Goal: Task Accomplishment & Management: Use online tool/utility

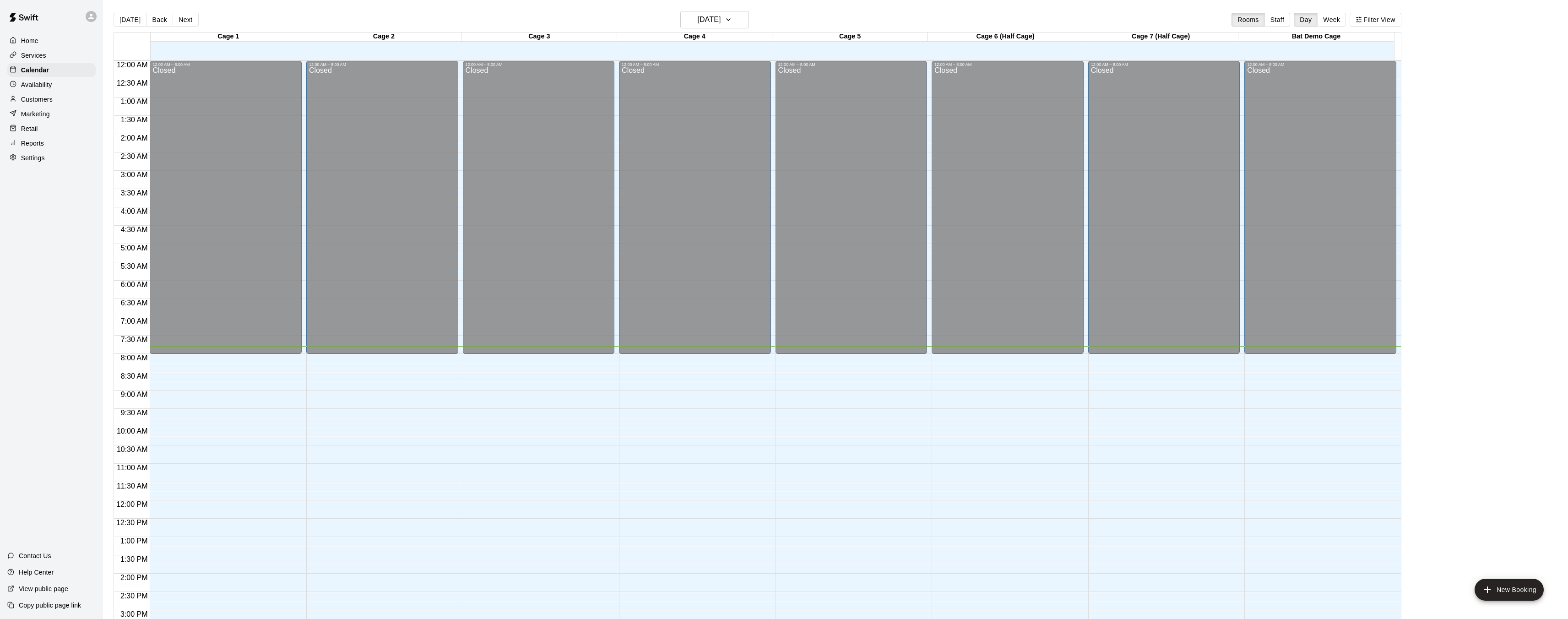
scroll to position [270, 0]
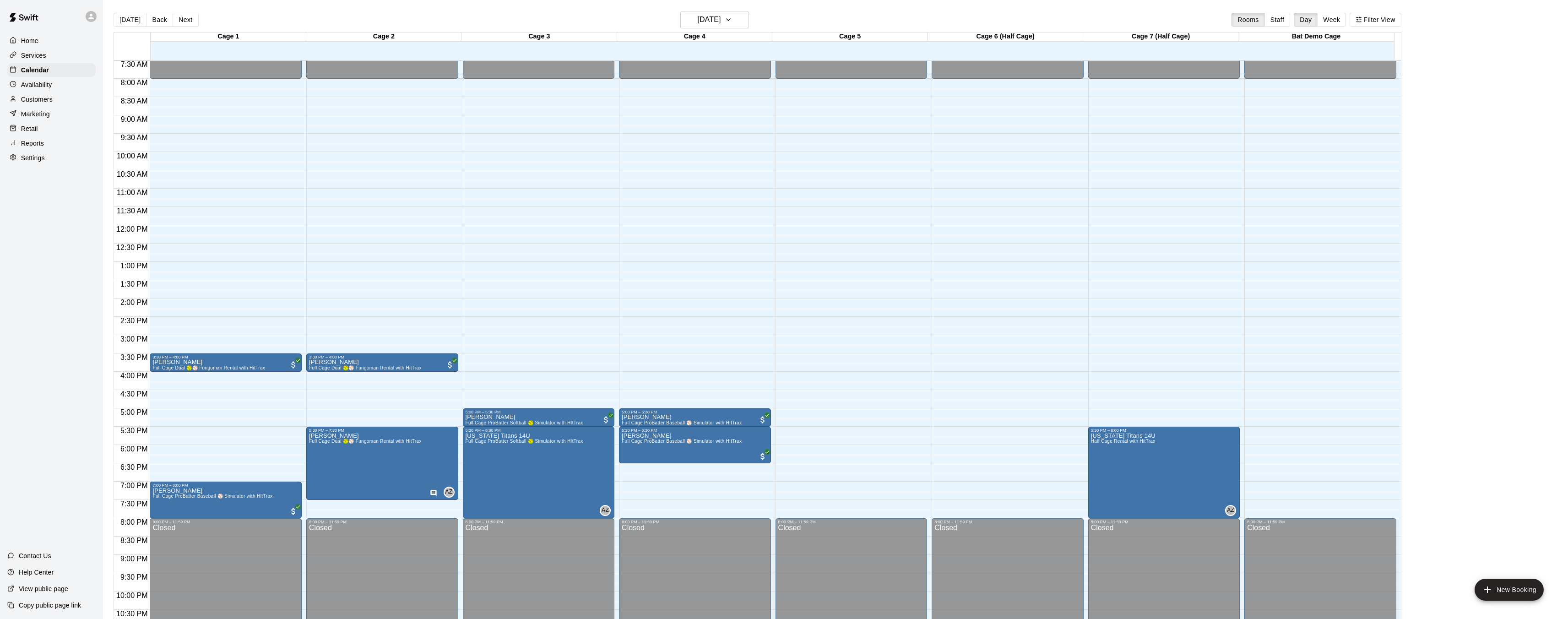
scroll to position [275, 0]
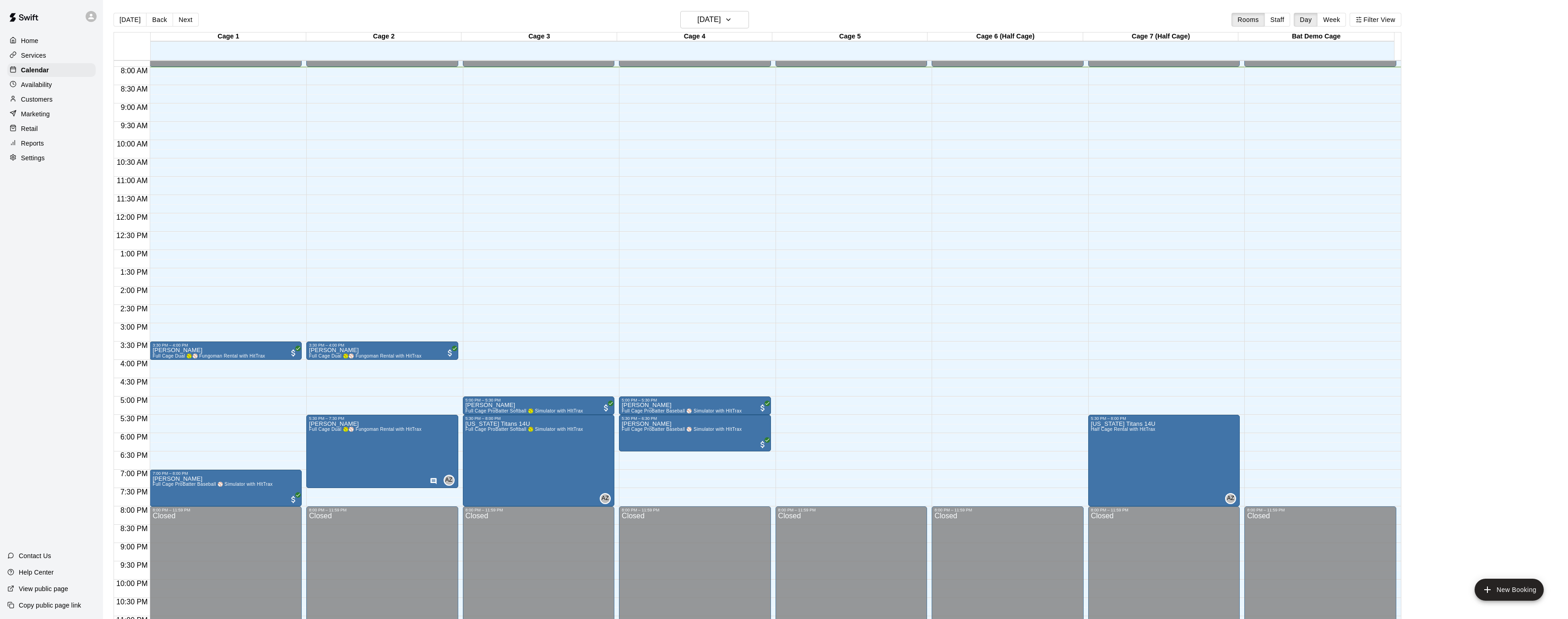
scroll to position [311, 0]
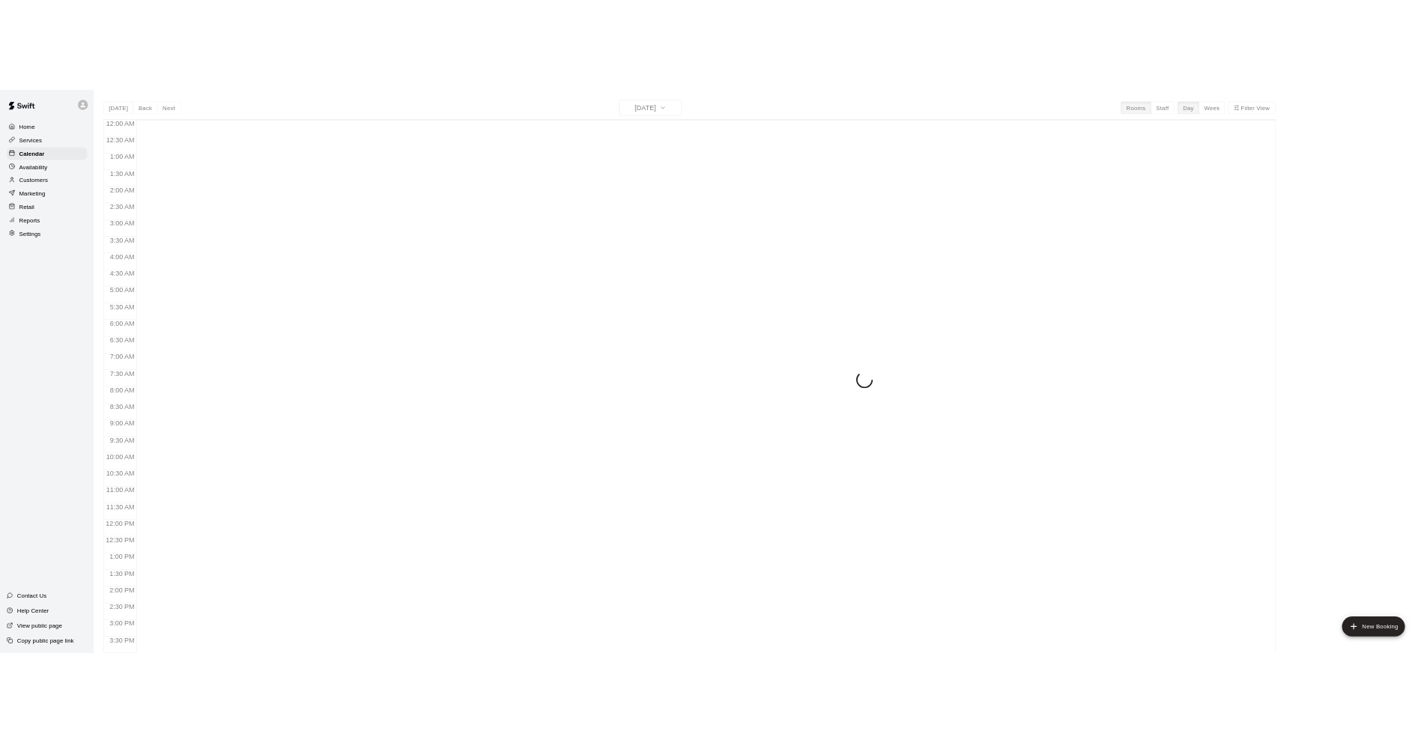
scroll to position [463, 0]
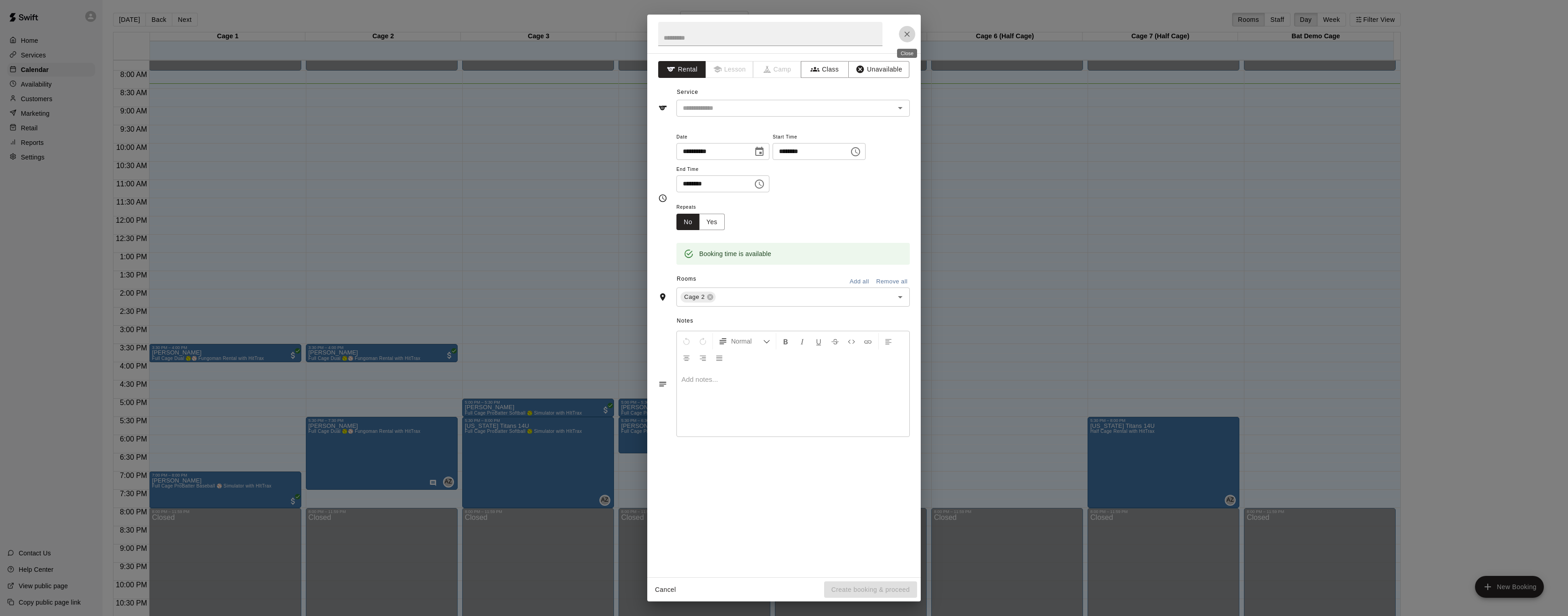
click at [904, 31] on icon "Close" at bounding box center [907, 34] width 9 height 9
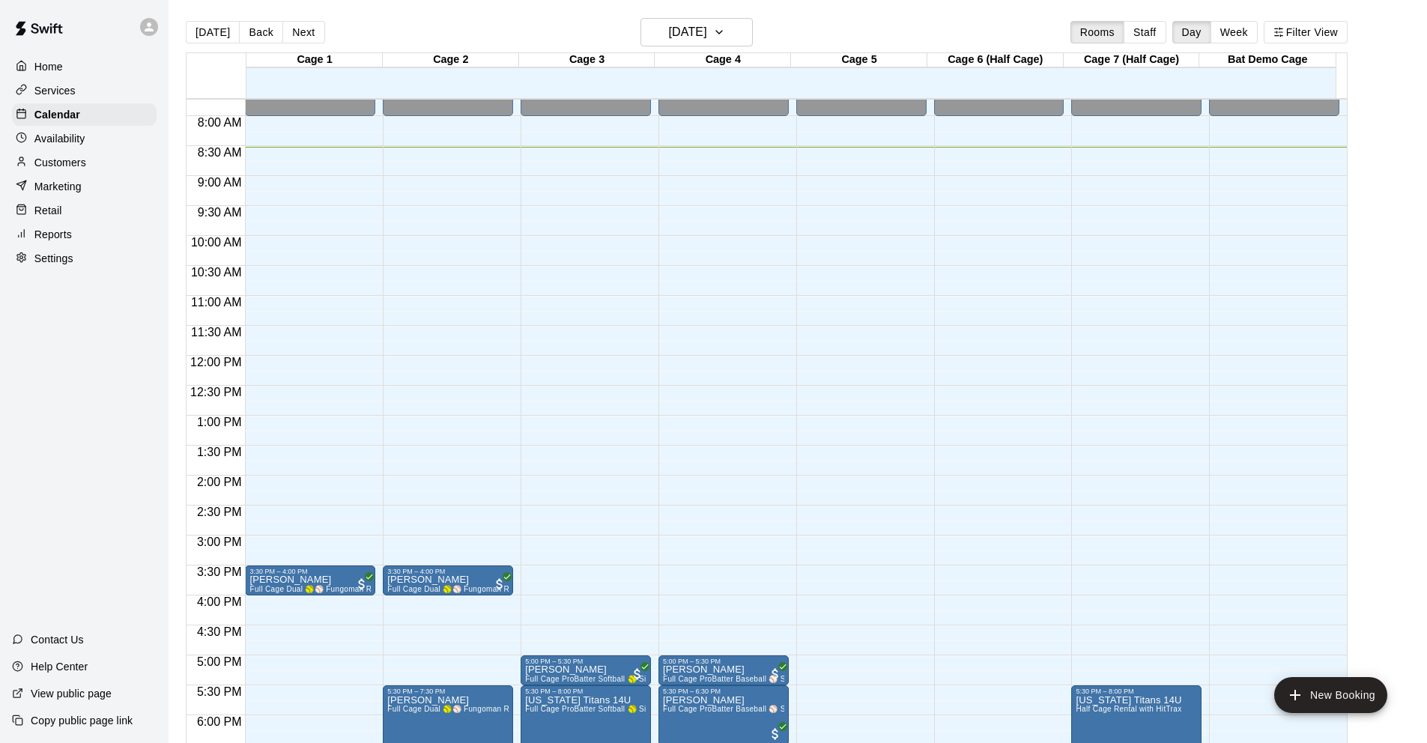
drag, startPoint x: 1374, startPoint y: 37, endPoint x: 1342, endPoint y: 54, distance: 36.2
click at [1374, 43] on main "Today Back Next Thursday Sep 18 Rooms Staff Day Week Filter View Cage 1 18 Thu …" at bounding box center [797, 389] width 1246 height 743
click at [1335, 57] on div "Bat Demo Cage" at bounding box center [1267, 60] width 136 height 14
click at [1335, 59] on div "Bat Demo Cage" at bounding box center [1267, 60] width 136 height 14
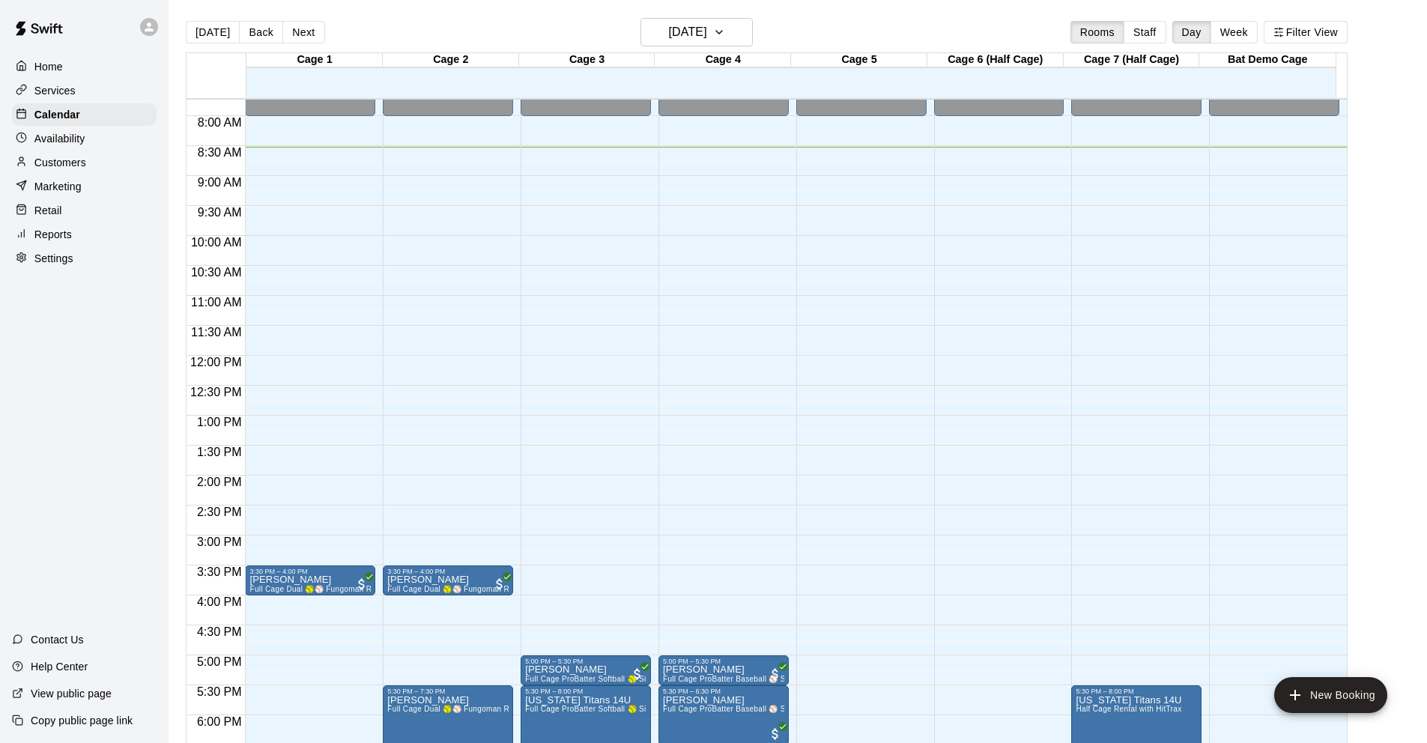
click at [1334, 66] on div "Bat Demo Cage" at bounding box center [1267, 60] width 136 height 14
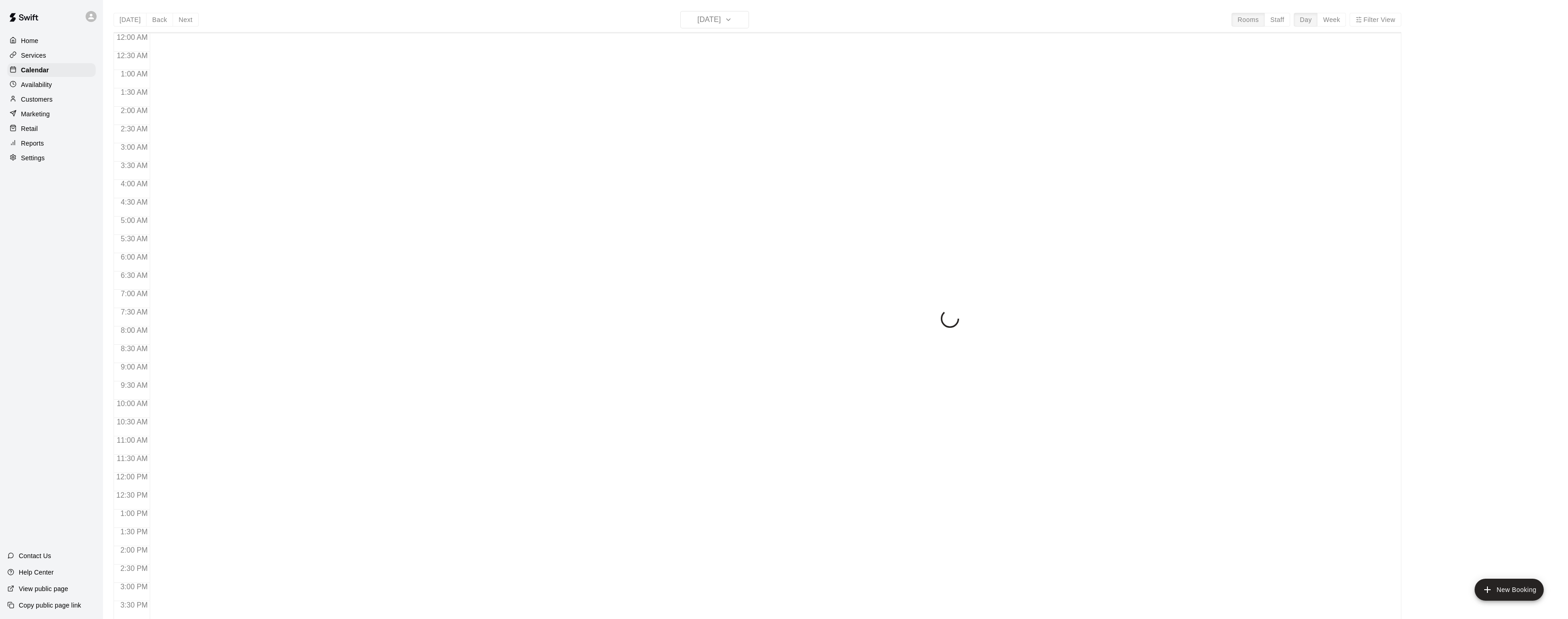
scroll to position [283, 0]
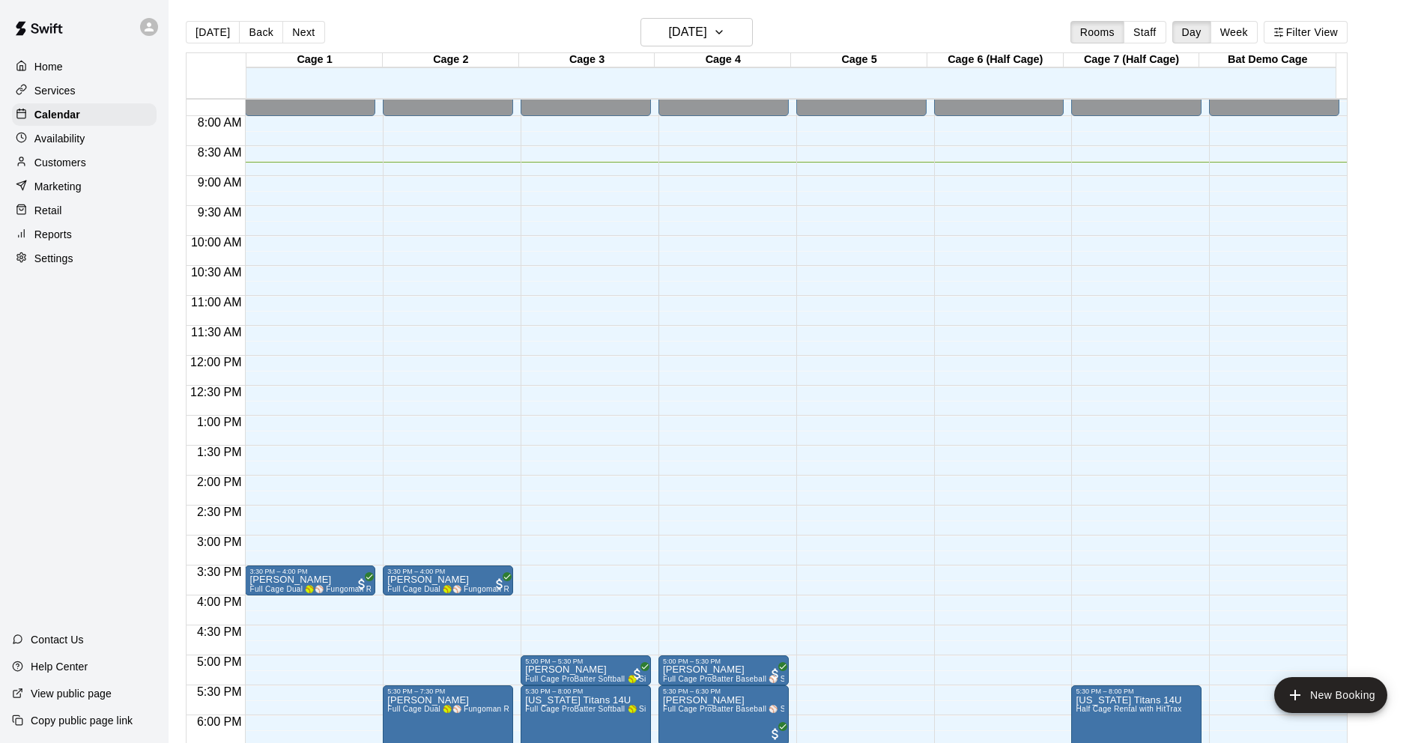
click at [62, 47] on div at bounding box center [84, 27] width 168 height 54
